Goal: Task Accomplishment & Management: Manage account settings

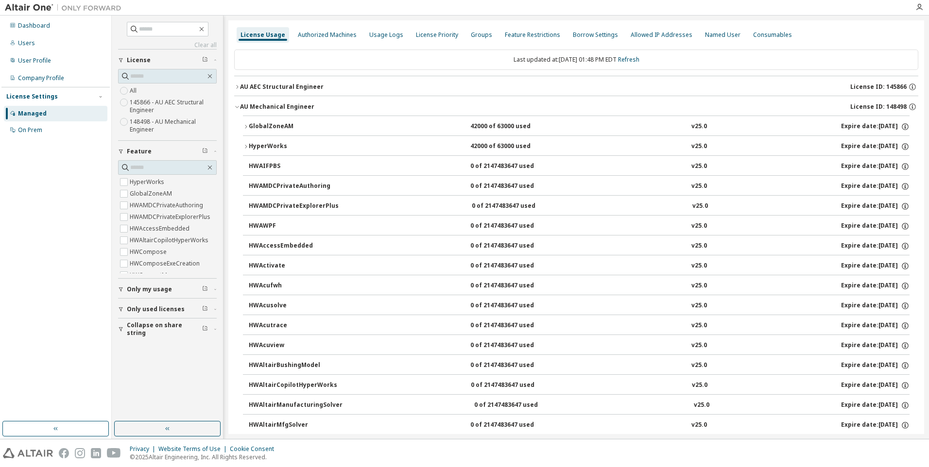
click at [245, 130] on button "GlobalZoneAM 42000 of 63000 used v25.0 Expire date: [DATE]" at bounding box center [576, 126] width 666 height 21
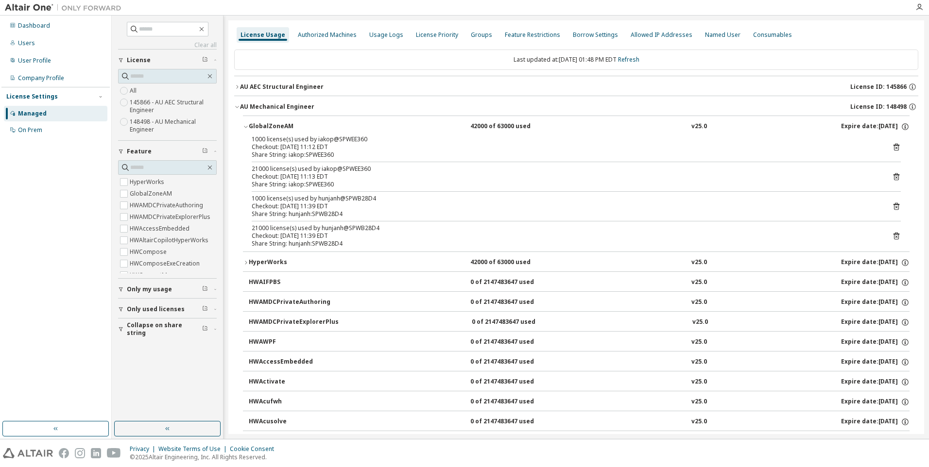
click at [247, 263] on icon "button" at bounding box center [246, 263] width 6 height 6
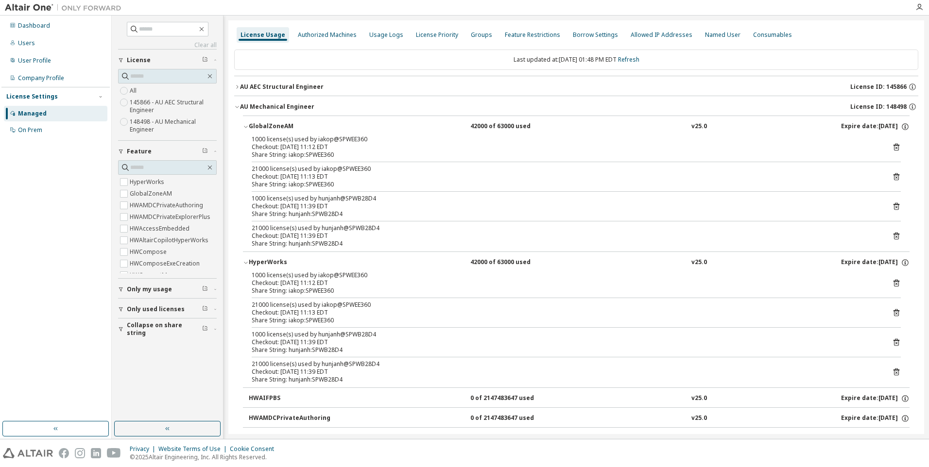
click at [237, 105] on icon "button" at bounding box center [237, 107] width 6 height 6
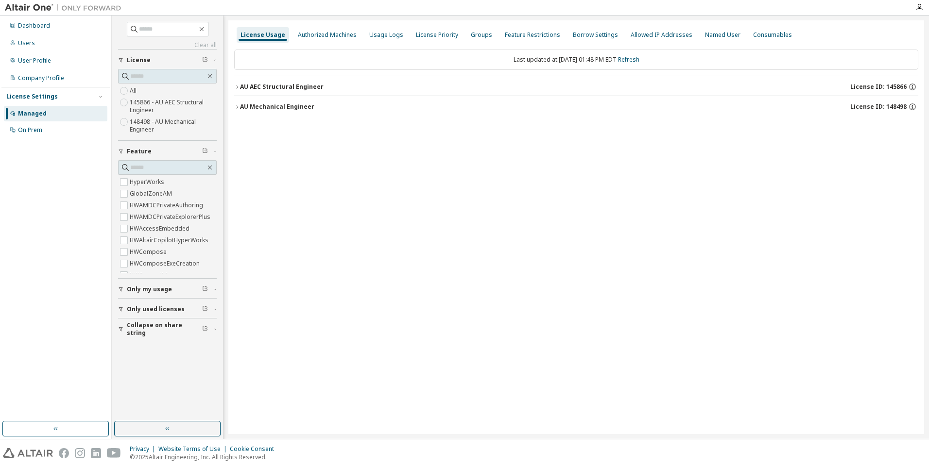
click at [237, 105] on icon "button" at bounding box center [237, 106] width 2 height 3
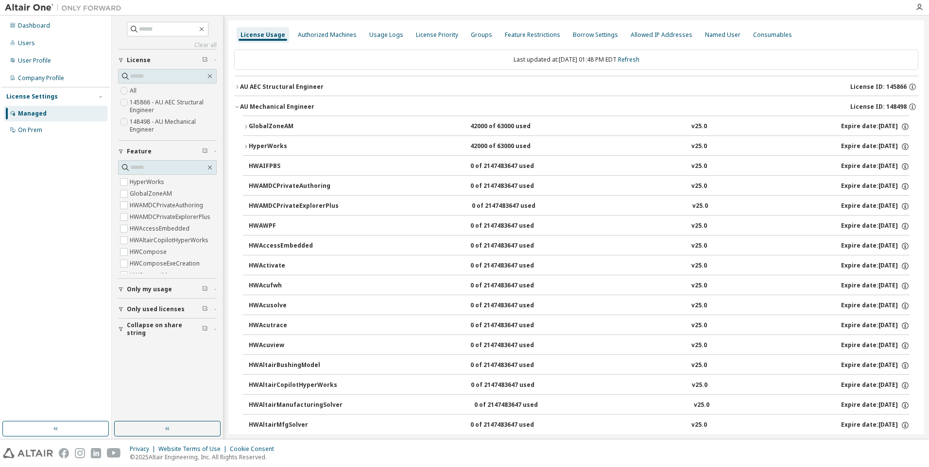
click at [237, 105] on icon "button" at bounding box center [237, 107] width 6 height 6
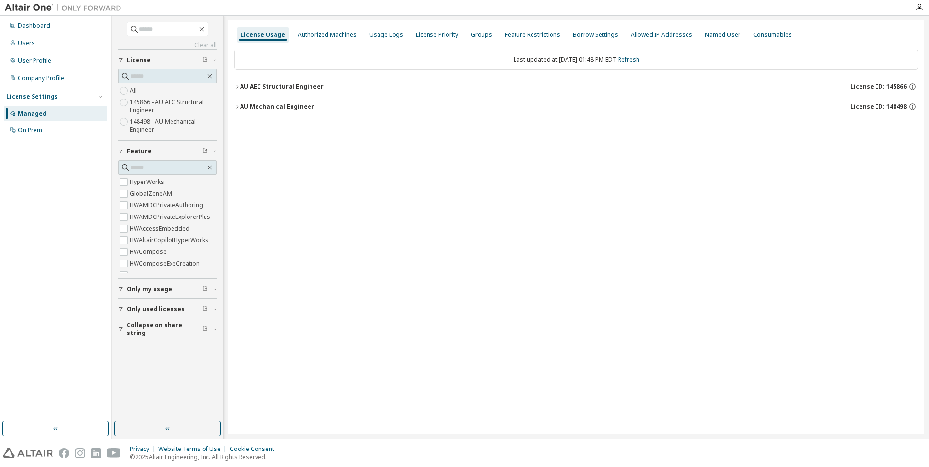
click at [238, 106] on icon "button" at bounding box center [237, 107] width 6 height 6
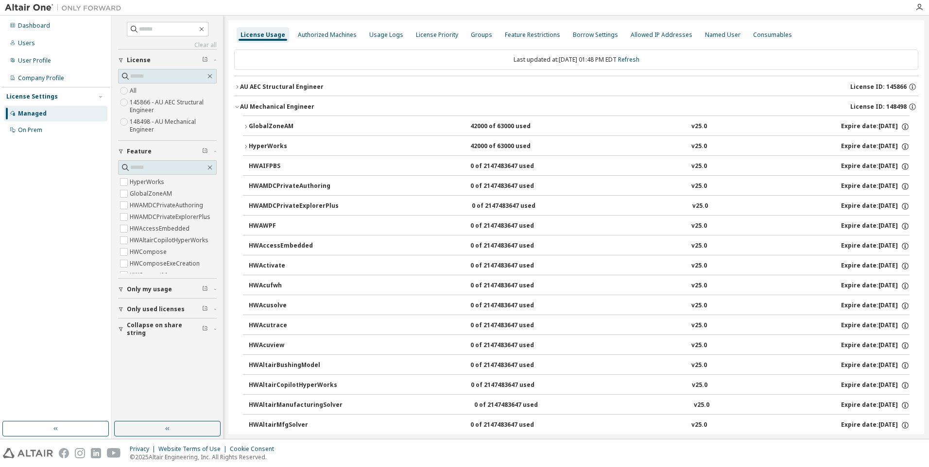
click at [238, 106] on icon "button" at bounding box center [237, 107] width 6 height 6
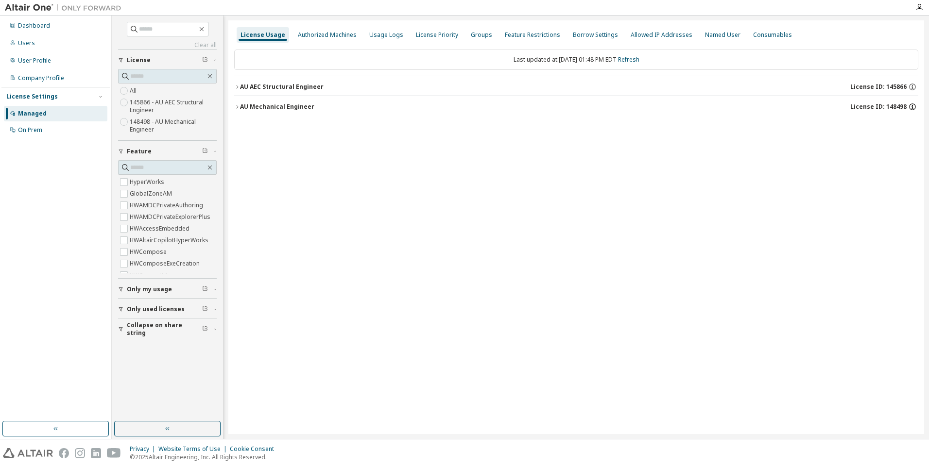
click at [911, 105] on icon "button" at bounding box center [912, 106] width 9 height 9
click at [542, 123] on div "License Usage Authorized Machines Usage Logs License Priority Groups Feature Re…" at bounding box center [576, 227] width 696 height 414
click at [292, 108] on div "AU Mechanical Engineer" at bounding box center [277, 107] width 74 height 8
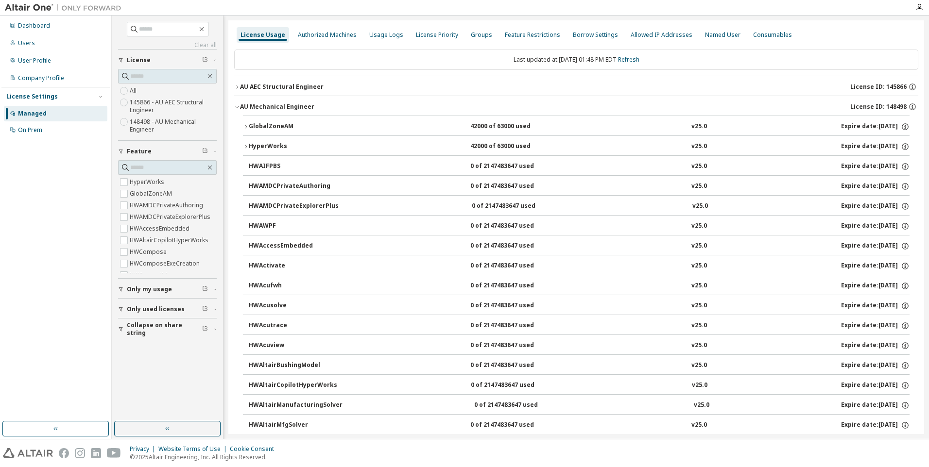
click at [237, 106] on icon "button" at bounding box center [237, 107] width 6 height 6
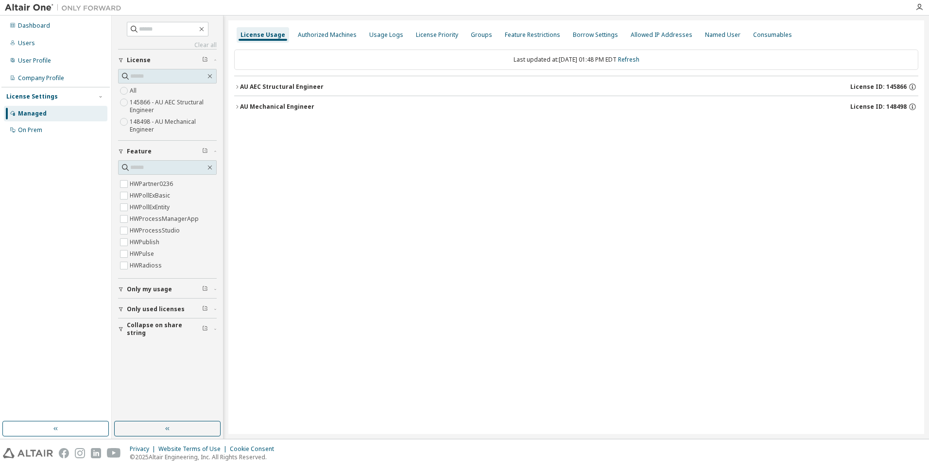
scroll to position [4081, 0]
